Goal: Task Accomplishment & Management: Manage account settings

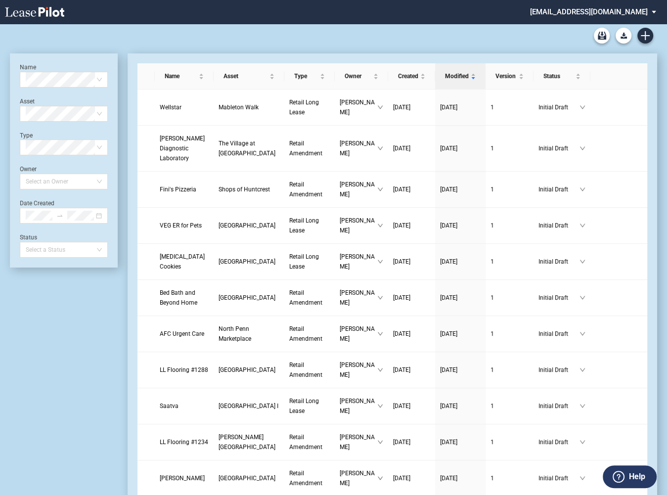
click at [601, 10] on md-select "[EMAIL_ADDRESS][DOMAIN_NAME] Admin Area Form Management Building Management Use…" at bounding box center [597, 11] width 136 height 22
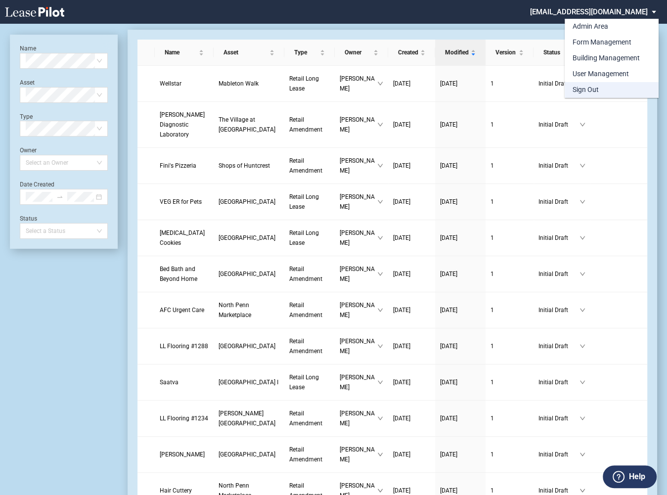
click at [586, 83] on md-option "Sign Out" at bounding box center [612, 90] width 94 height 16
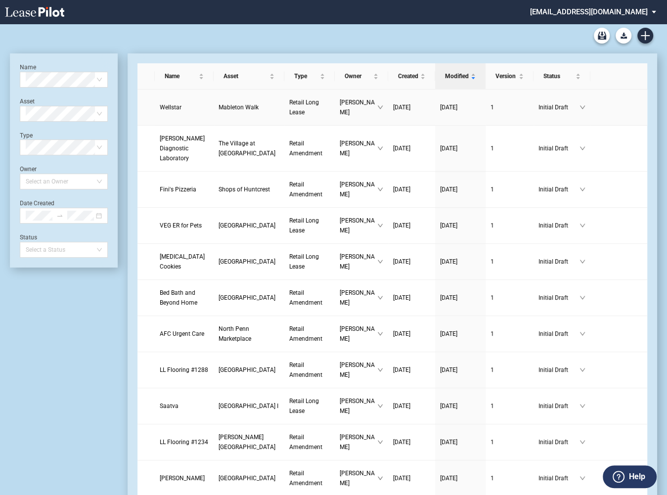
scroll to position [24, 0]
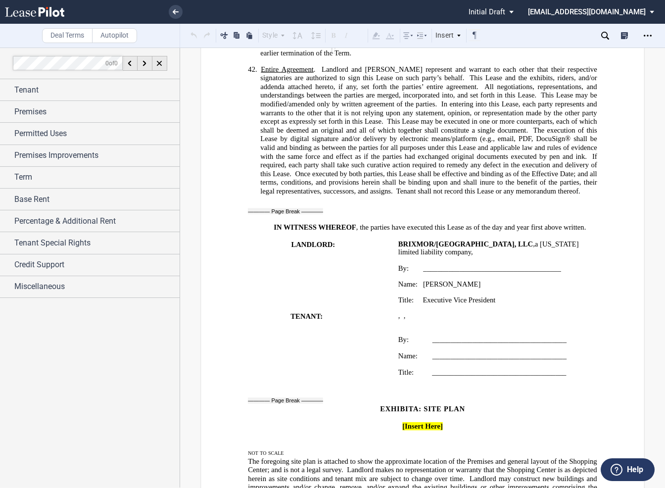
scroll to position [5634, 0]
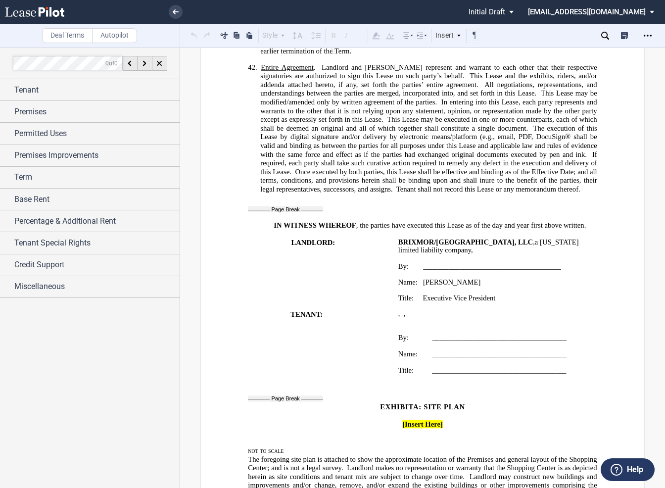
click at [497, 294] on p "Title: Executive Vice President" at bounding box center [497, 298] width 199 height 8
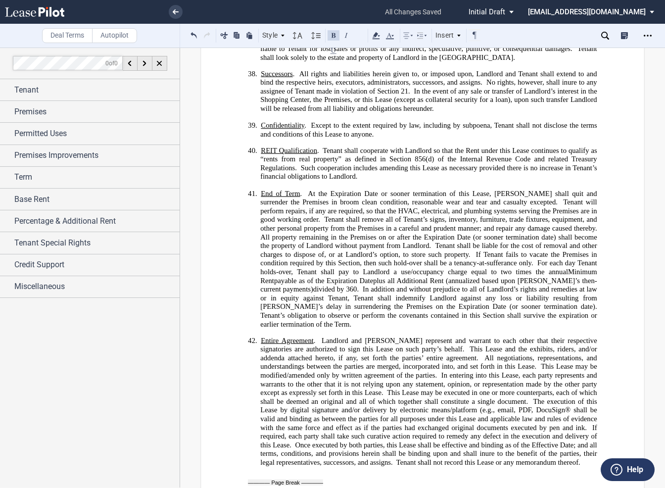
scroll to position [5191, 0]
